Goal: Task Accomplishment & Management: Use online tool/utility

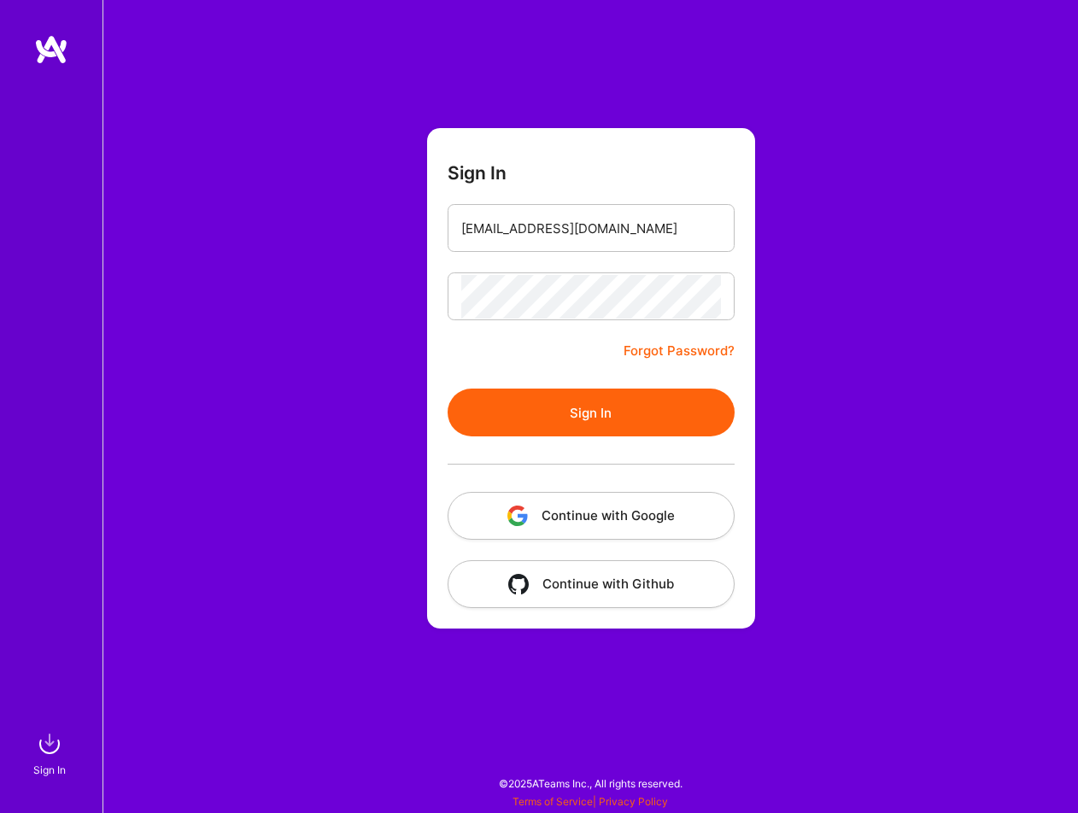
click at [505, 413] on button "Sign In" at bounding box center [591, 413] width 287 height 48
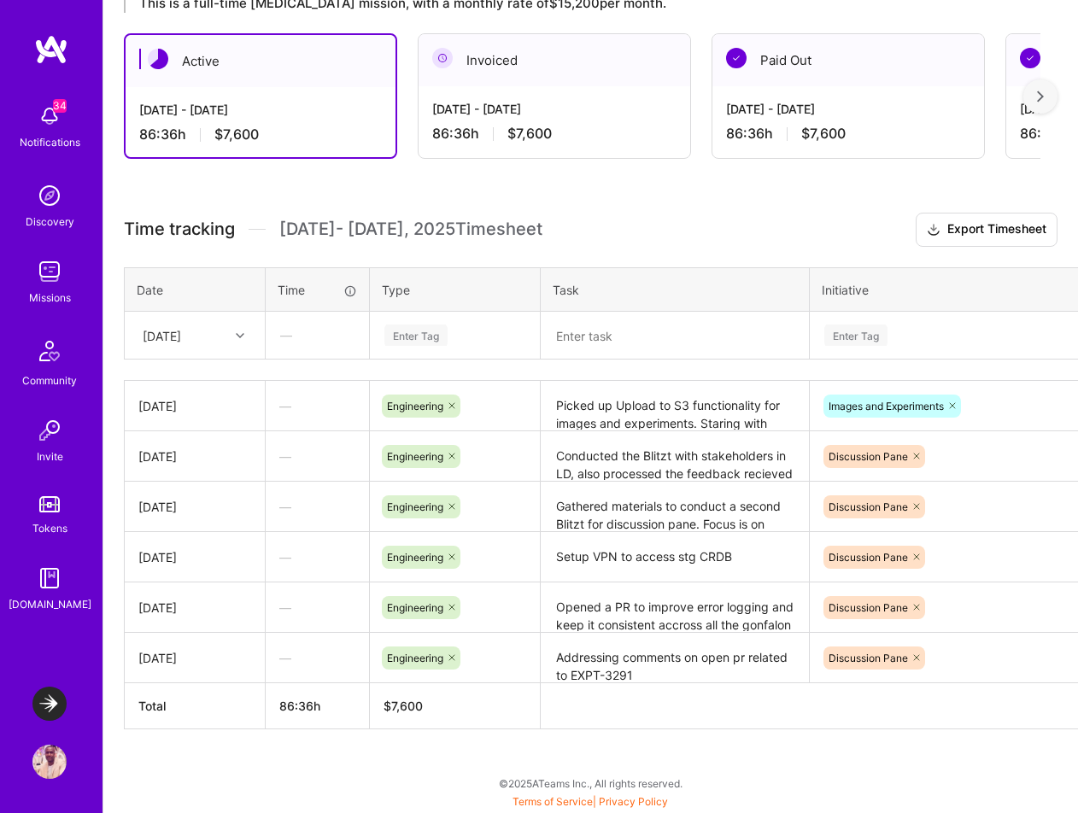
scroll to position [408, 0]
click at [222, 337] on div "[DATE]" at bounding box center [181, 336] width 95 height 28
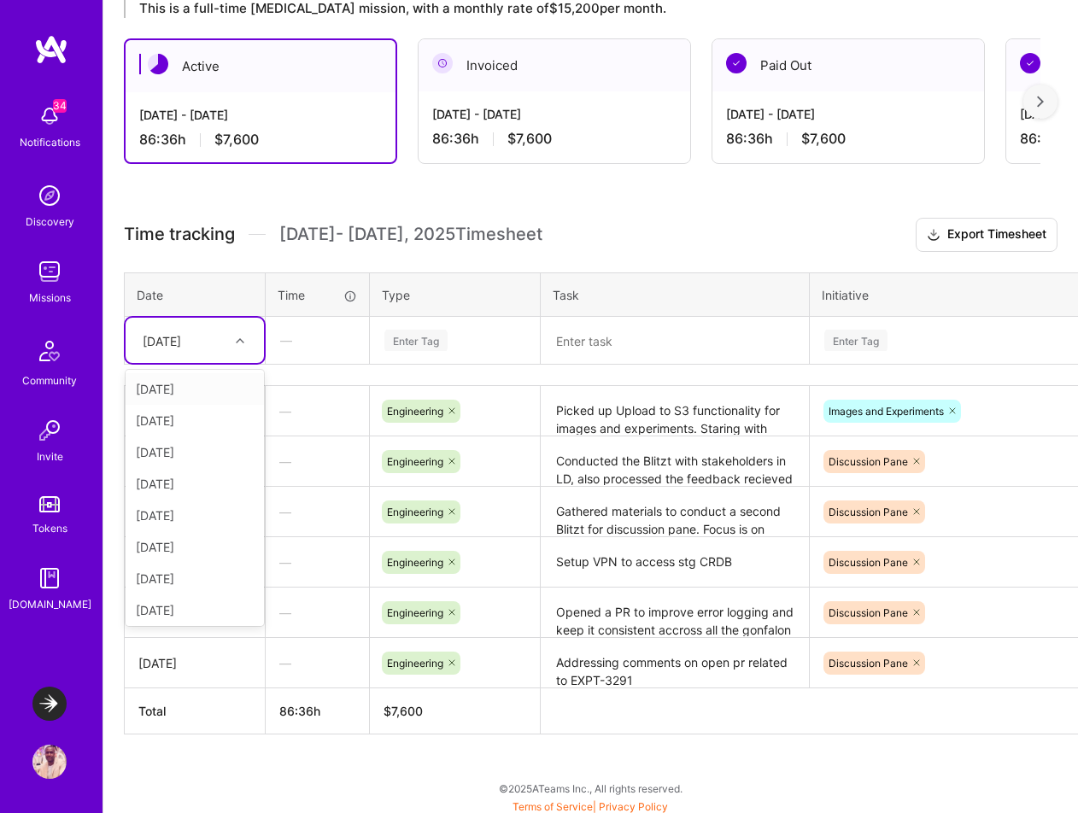
click at [303, 221] on h3 "Time tracking [DATE] - [DATE] Timesheet Export Timesheet" at bounding box center [591, 235] width 934 height 34
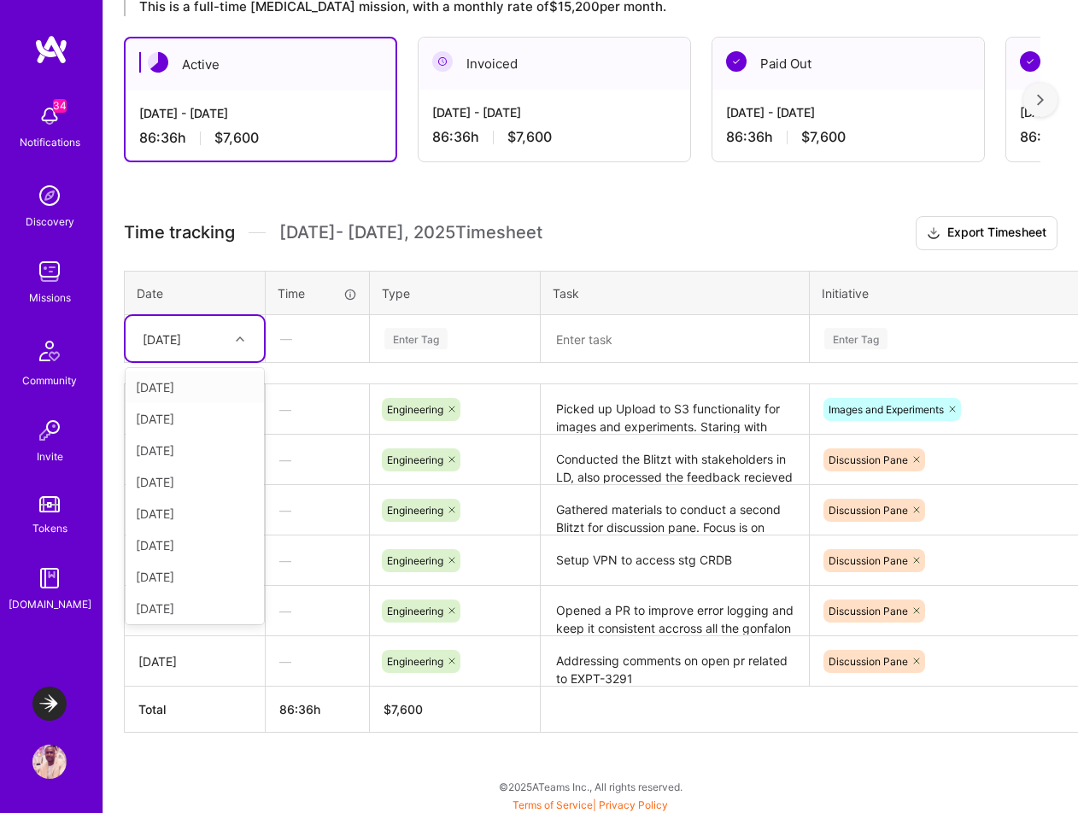
click at [220, 332] on div "[DATE]" at bounding box center [181, 339] width 95 height 28
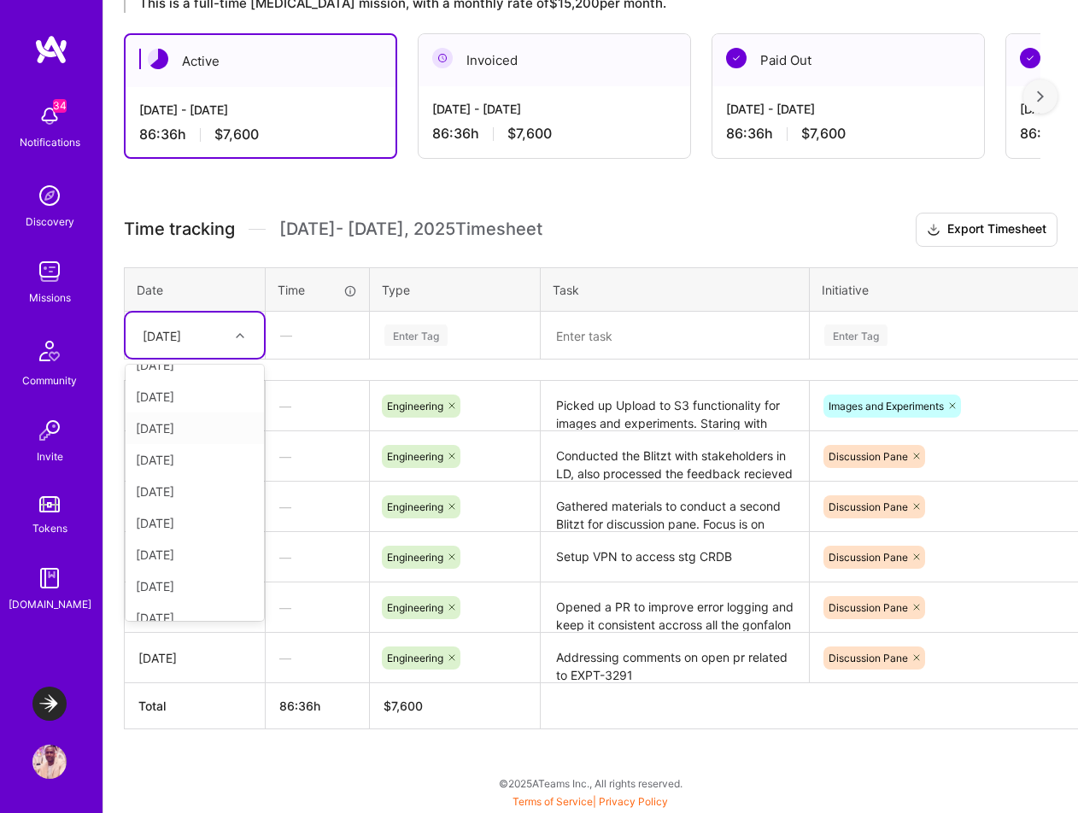
scroll to position [130, 0]
click at [192, 542] on div "[DATE]" at bounding box center [195, 539] width 138 height 32
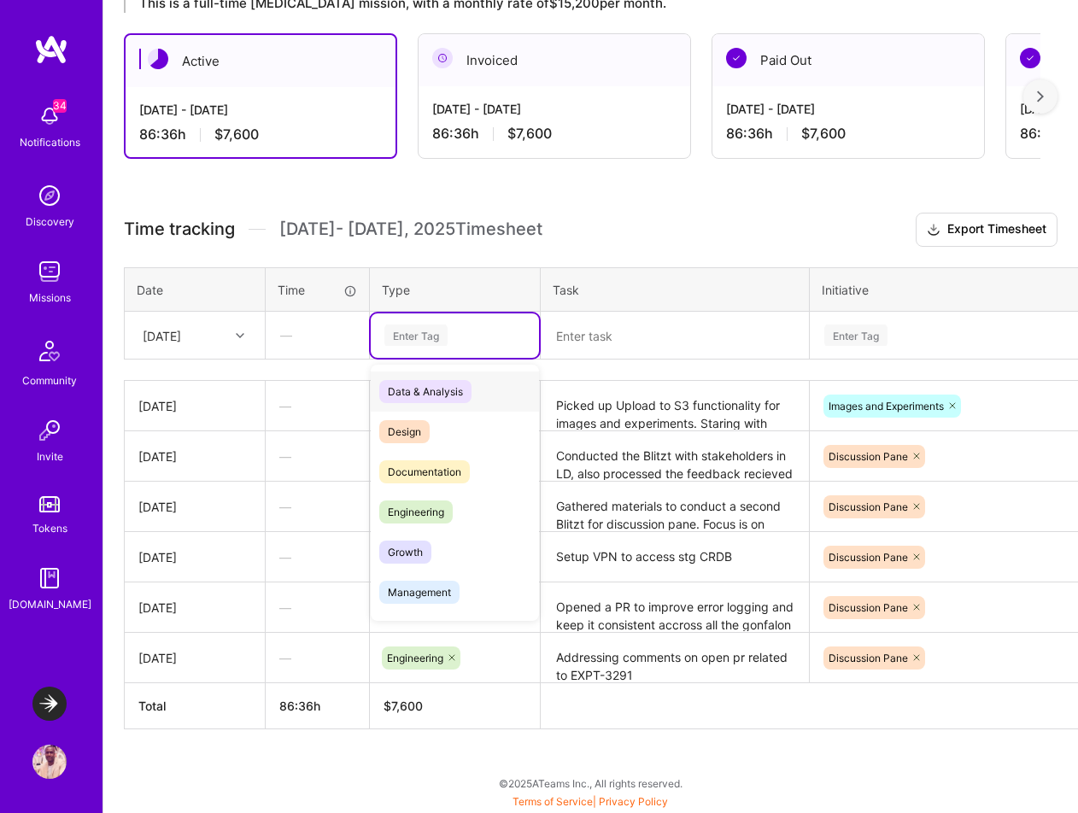
click at [484, 343] on div "Enter Tag" at bounding box center [455, 335] width 144 height 21
click at [460, 518] on div "Engineering" at bounding box center [455, 512] width 168 height 40
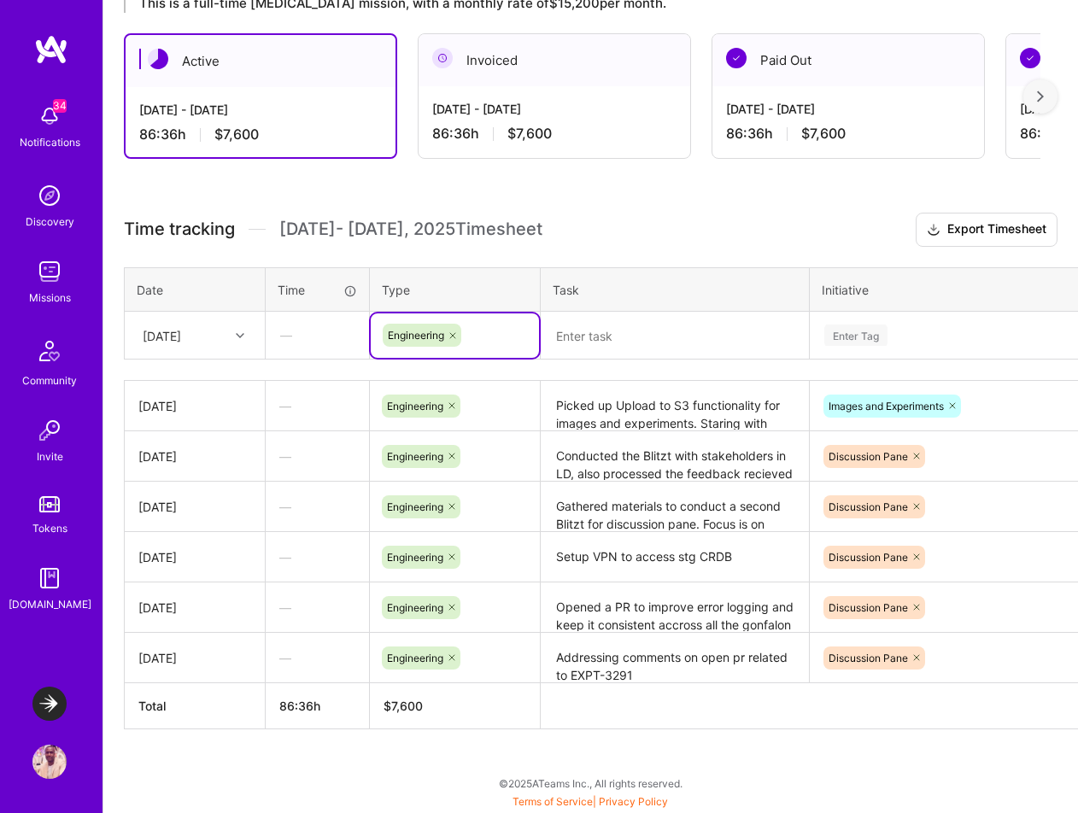
click at [623, 336] on textarea at bounding box center [674, 336] width 265 height 44
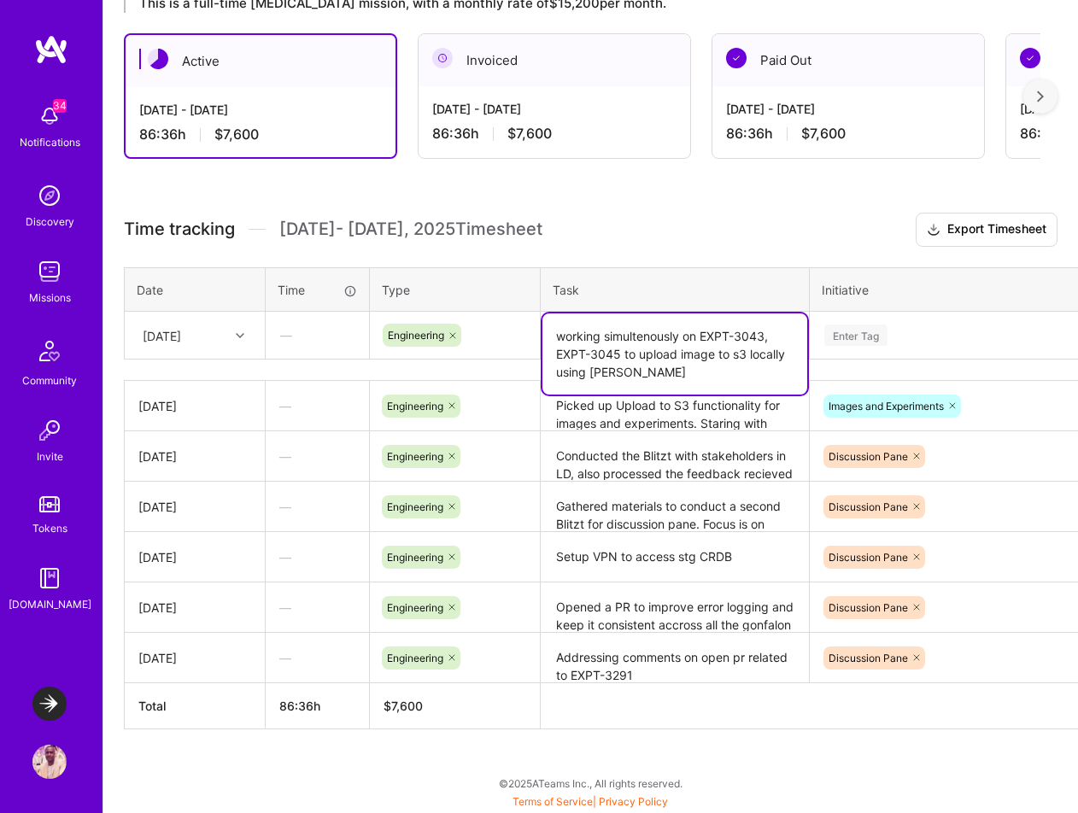
type textarea "working simultenously on EXPT-3043, EXPT-3045 to upload image to s3 locally usi…"
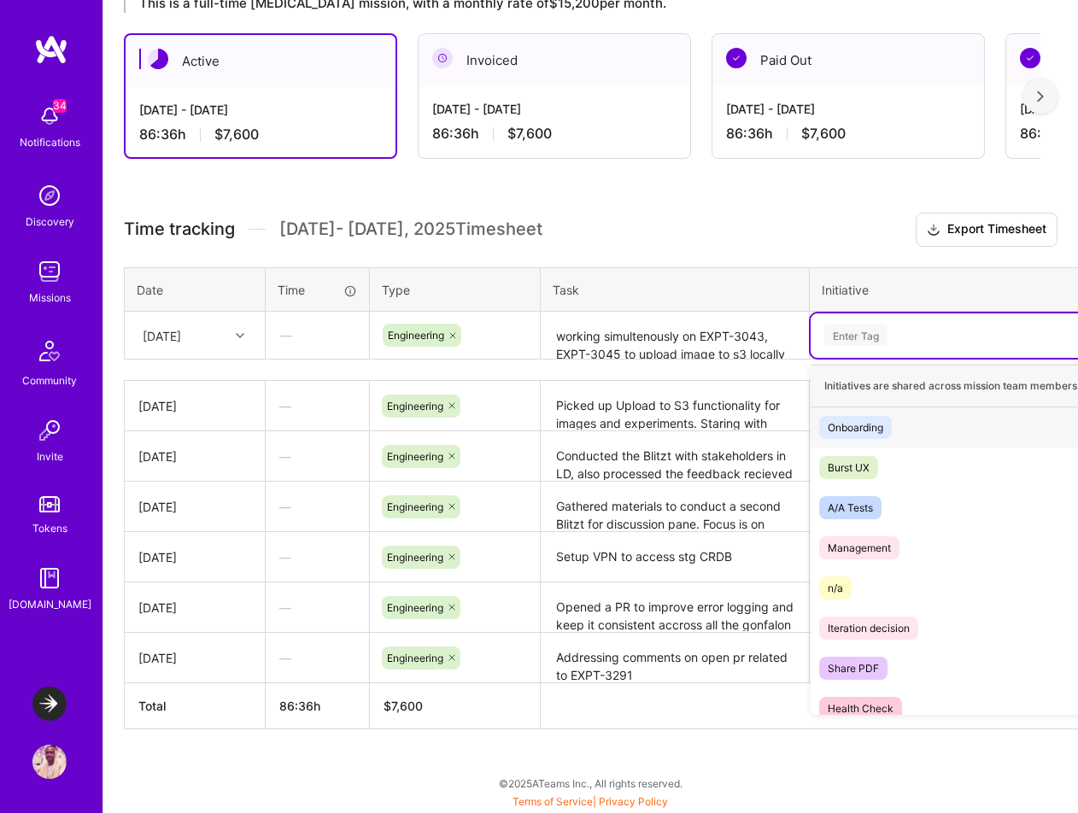
click at [892, 342] on div "Enter Tag" at bounding box center [967, 335] width 289 height 21
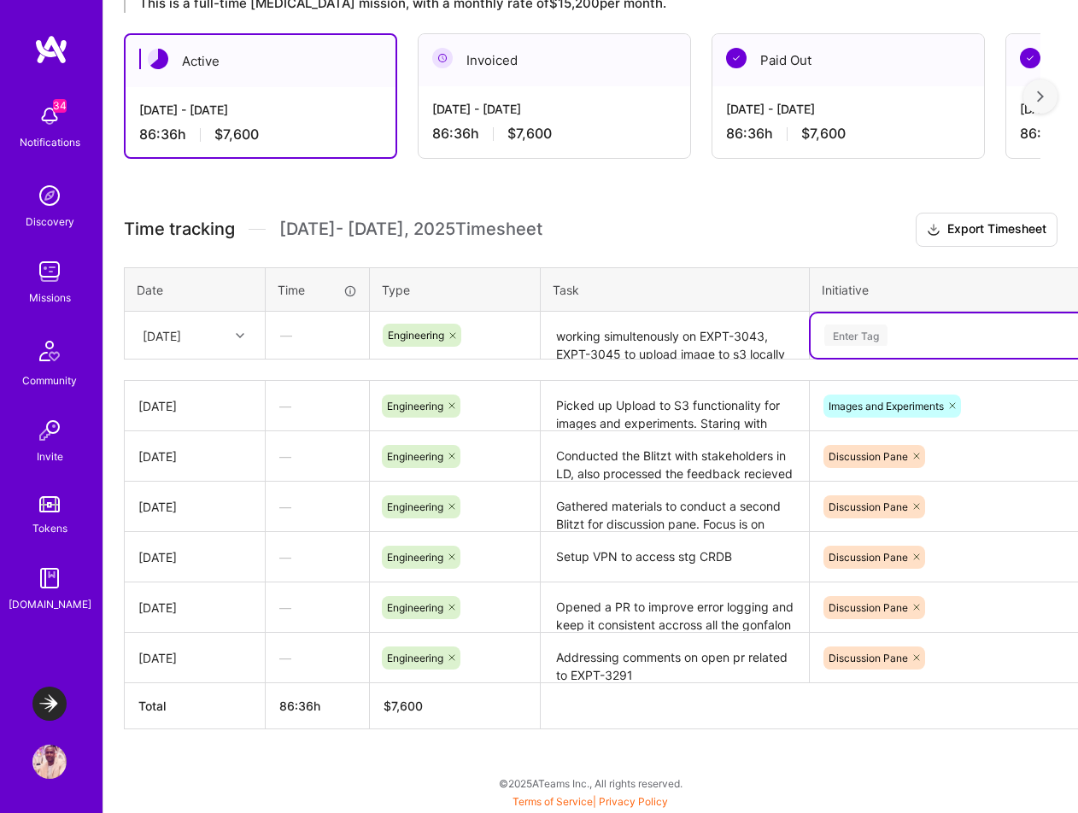
click at [892, 342] on div "Enter Tag" at bounding box center [967, 335] width 289 height 21
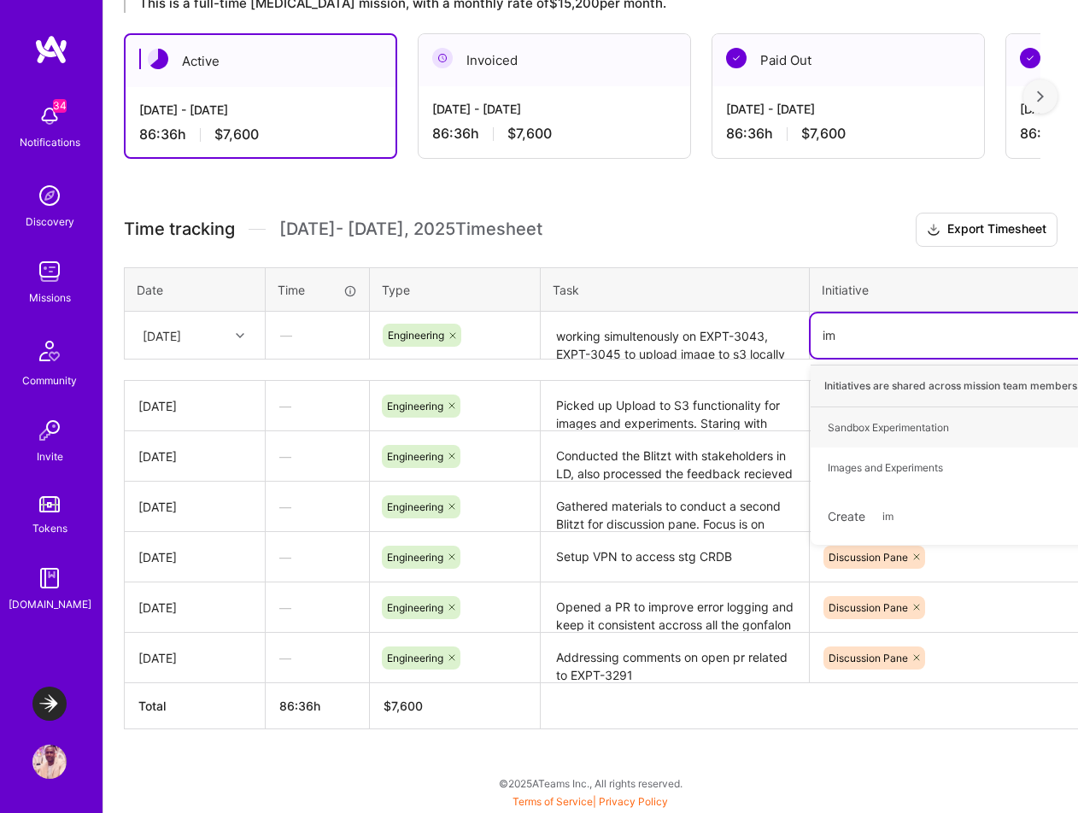
type input "ima"
click at [883, 434] on div "Images and Experiments" at bounding box center [885, 428] width 115 height 18
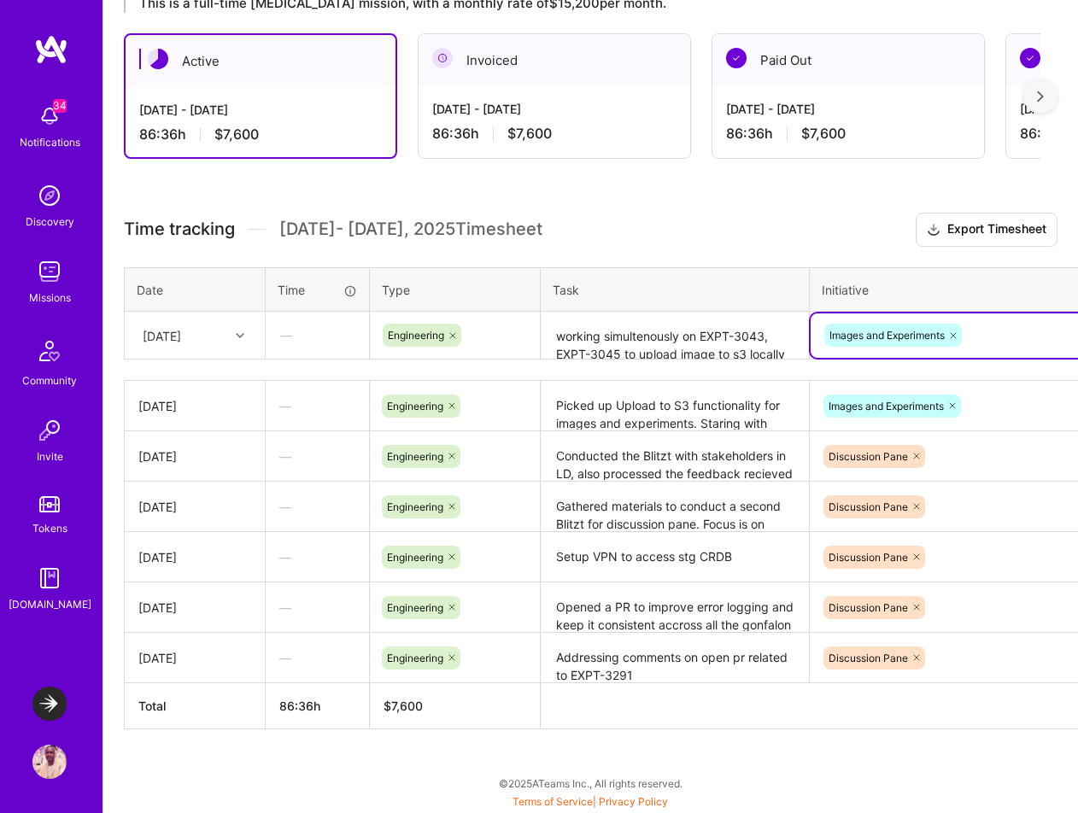
scroll to position [408, 104]
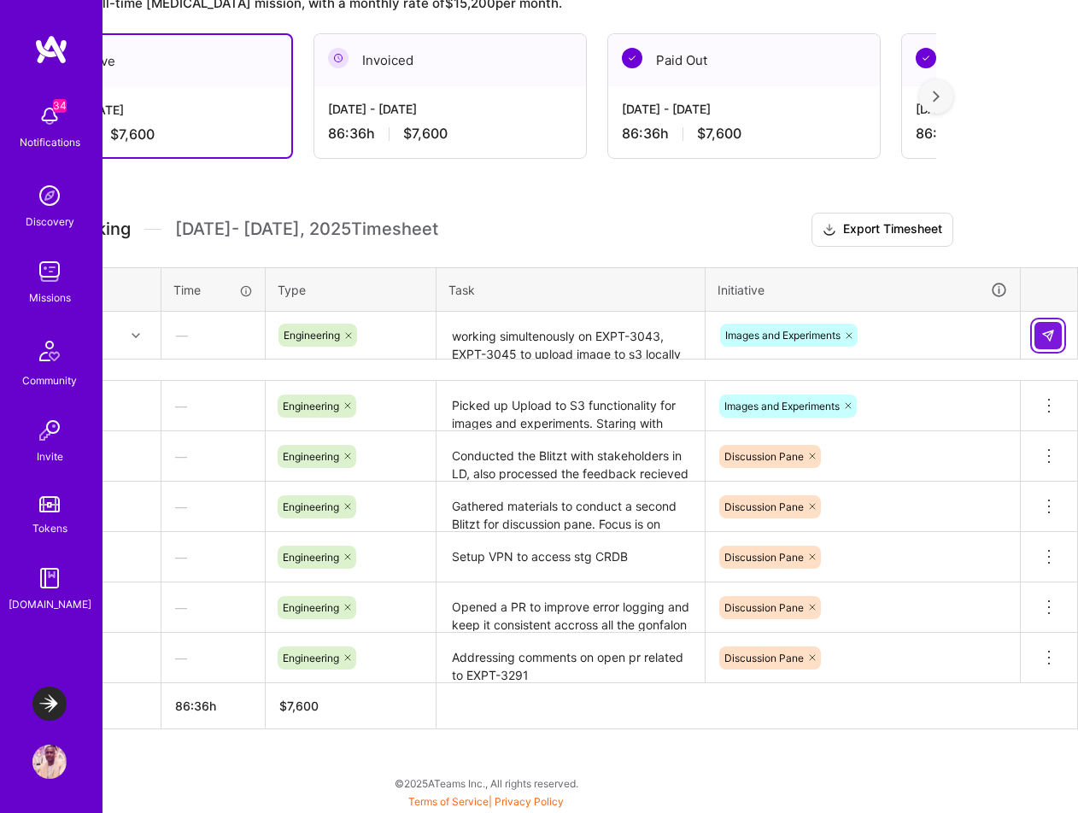
click at [1046, 333] on img at bounding box center [1048, 336] width 14 height 14
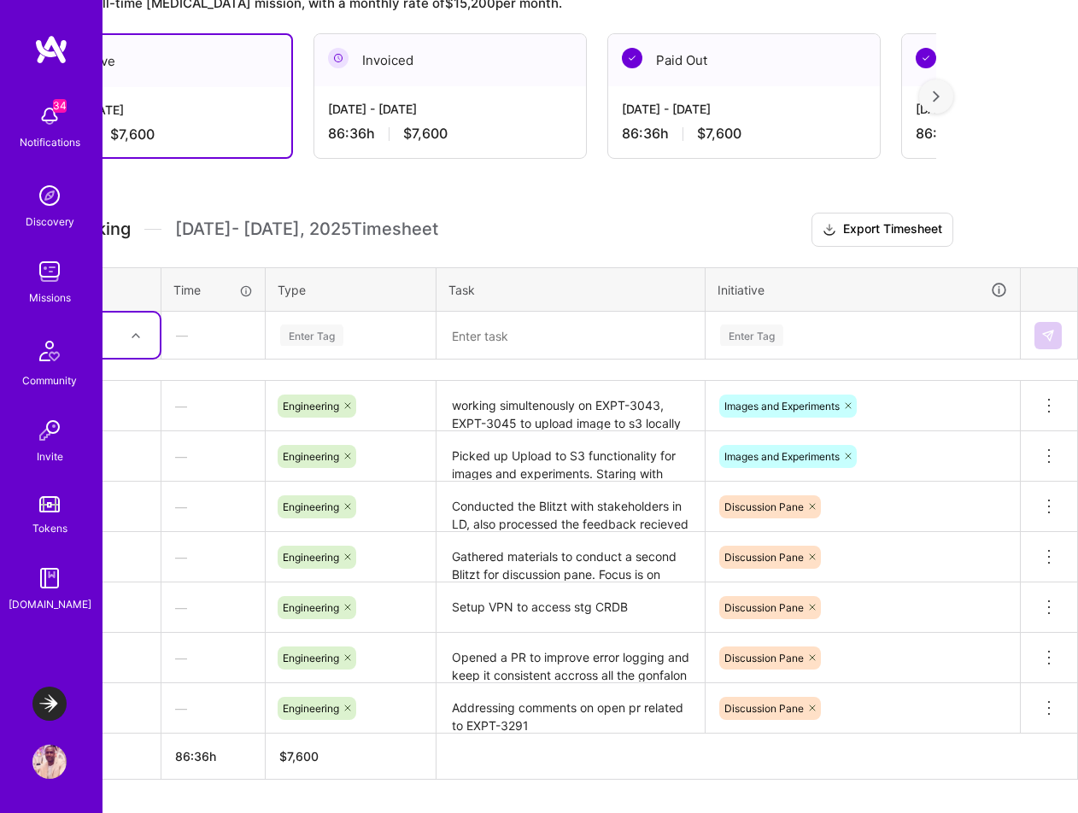
scroll to position [408, 0]
